Goal: Transaction & Acquisition: Book appointment/travel/reservation

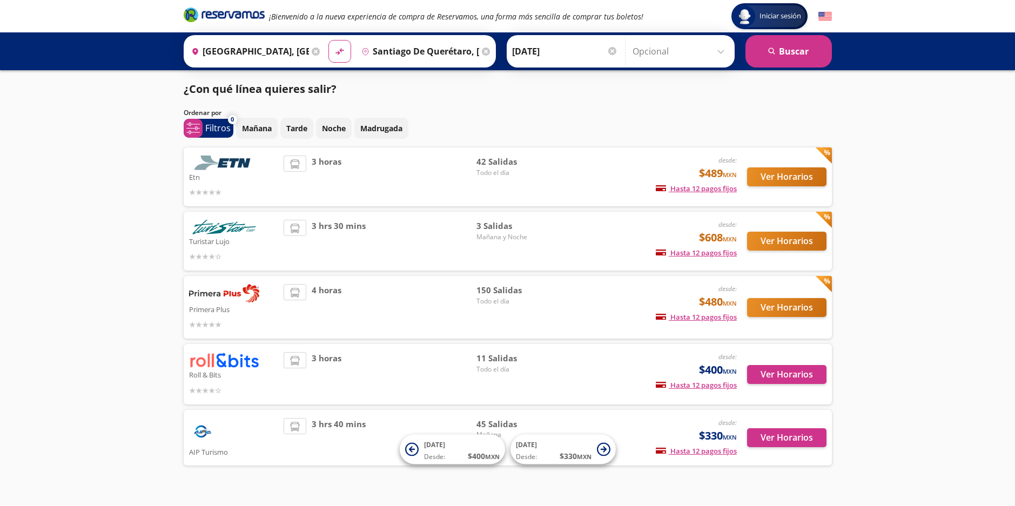
click at [719, 51] on input "Opcional" at bounding box center [680, 51] width 97 height 27
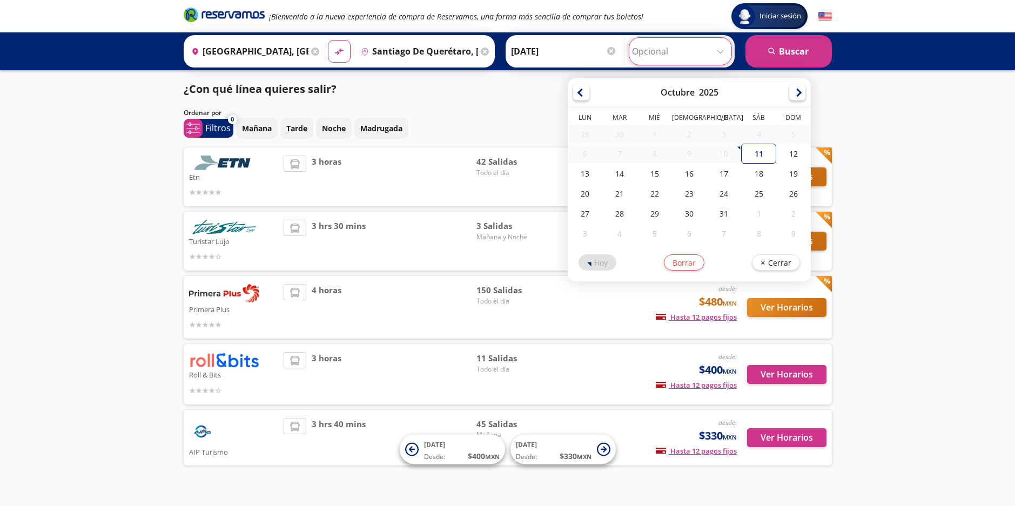
click at [893, 147] on div "Iniciar sesión Iniciar sesión ¡Bienvenido a la nueva experiencia de compra de R…" at bounding box center [507, 262] width 1015 height 525
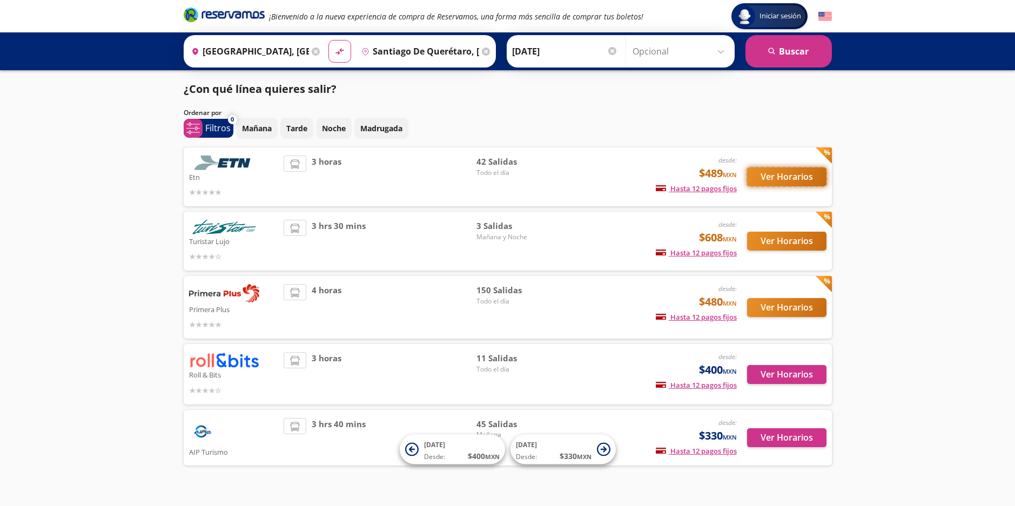
click at [789, 179] on button "Ver Horarios" at bounding box center [786, 176] width 79 height 19
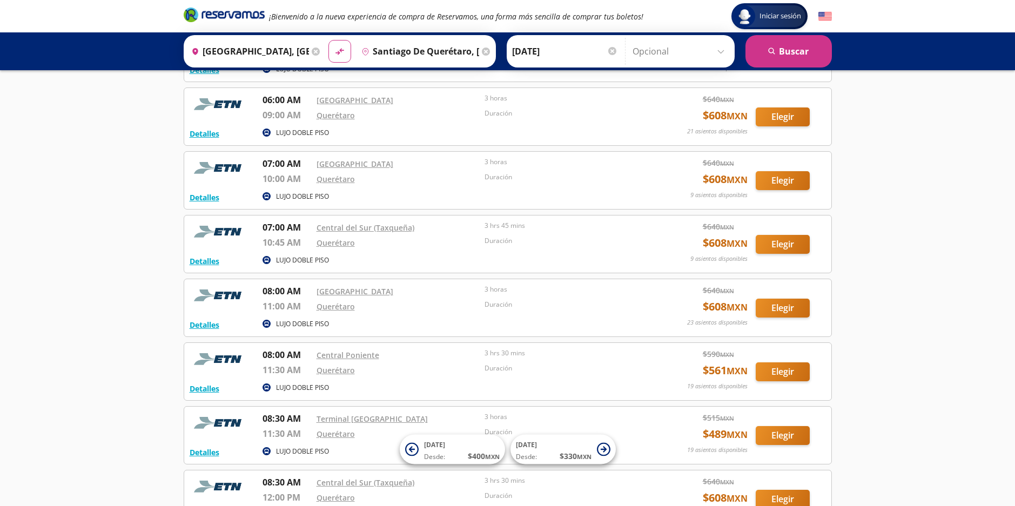
scroll to position [324, 0]
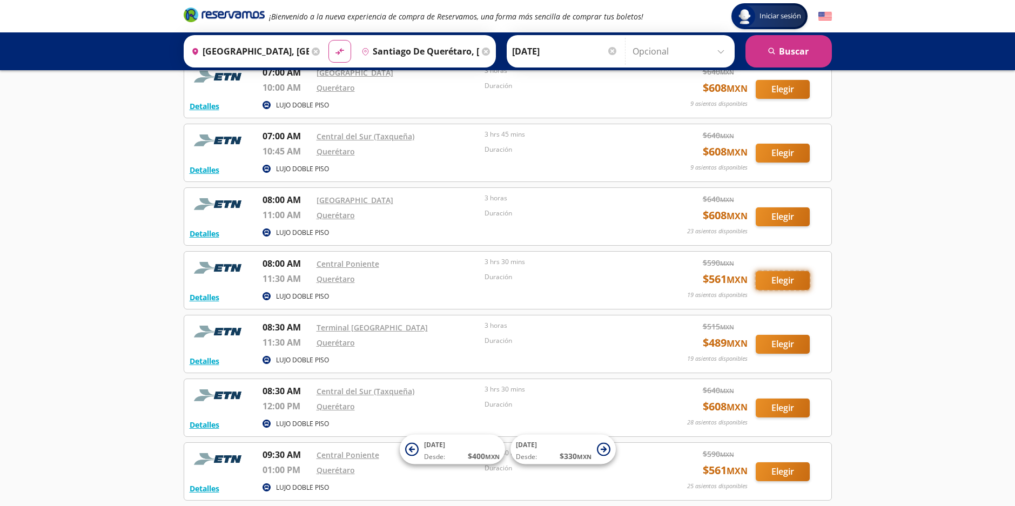
click at [780, 275] on button "Elegir" at bounding box center [782, 280] width 54 height 19
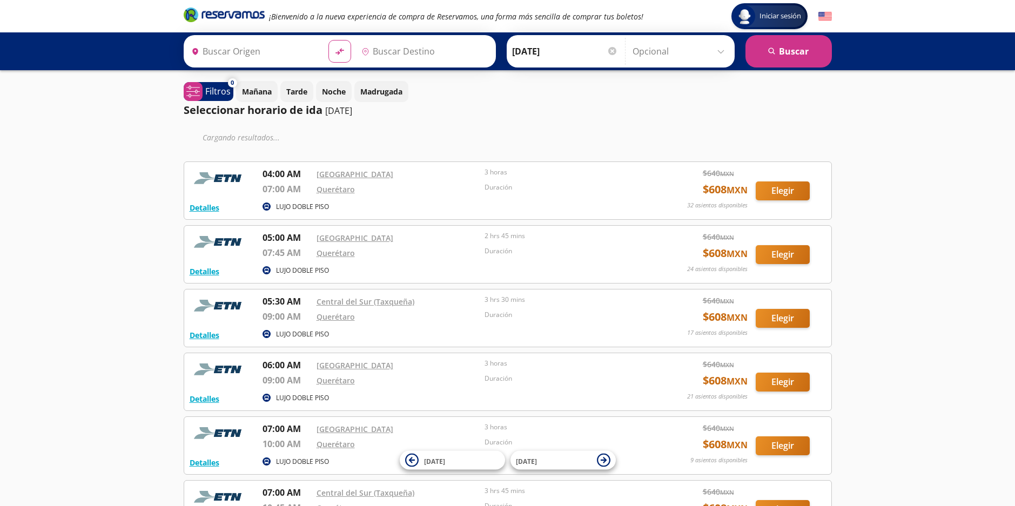
type input "[GEOGRAPHIC_DATA], [GEOGRAPHIC_DATA]"
type input "Santiago de Querétaro, [GEOGRAPHIC_DATA]"
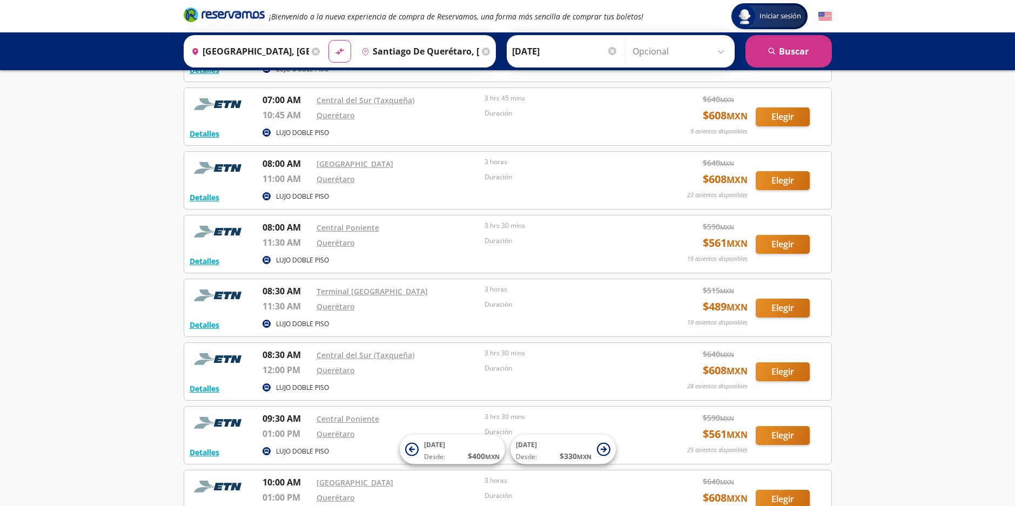
scroll to position [378, 0]
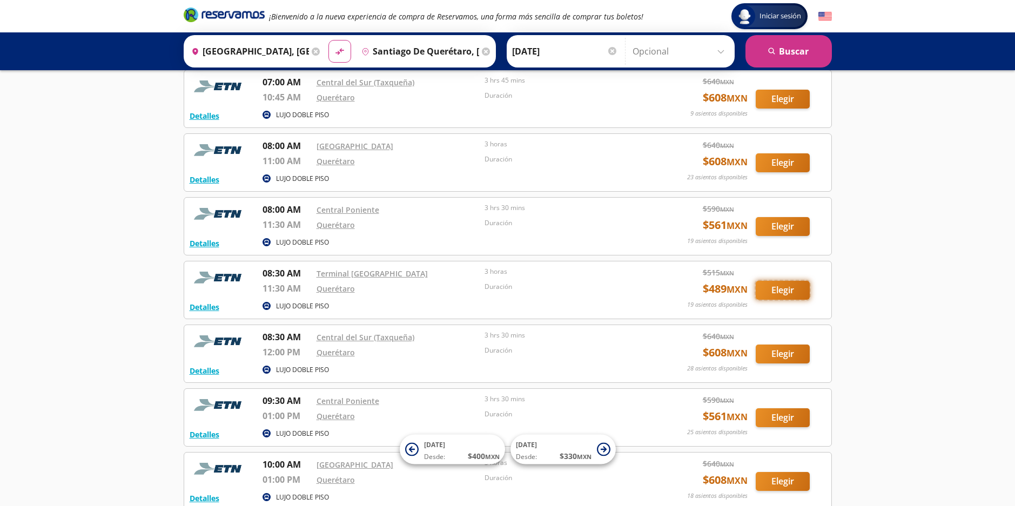
click at [793, 289] on button "Elegir" at bounding box center [782, 290] width 54 height 19
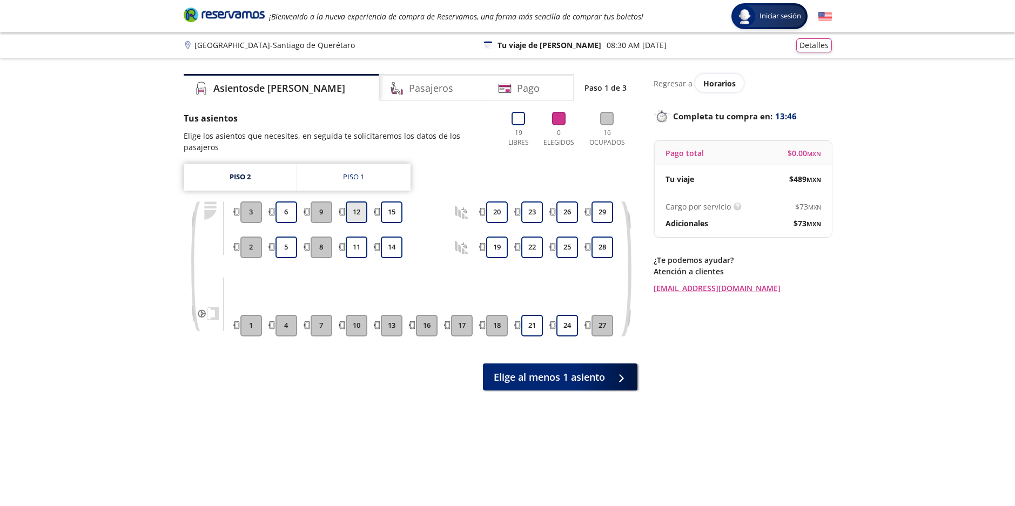
click at [358, 201] on button "12" at bounding box center [357, 212] width 22 height 22
click at [357, 240] on button "11" at bounding box center [357, 248] width 22 height 22
